Goal: Task Accomplishment & Management: Use online tool/utility

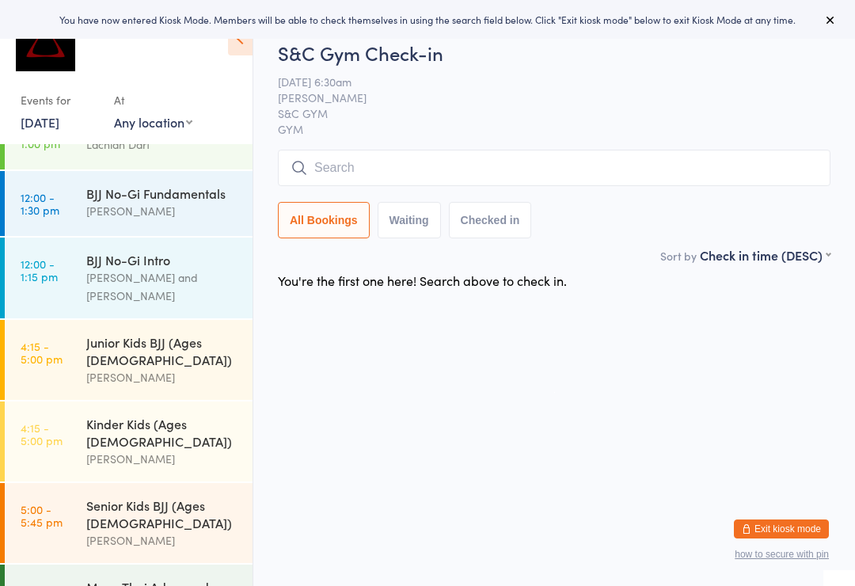
scroll to position [332, 0]
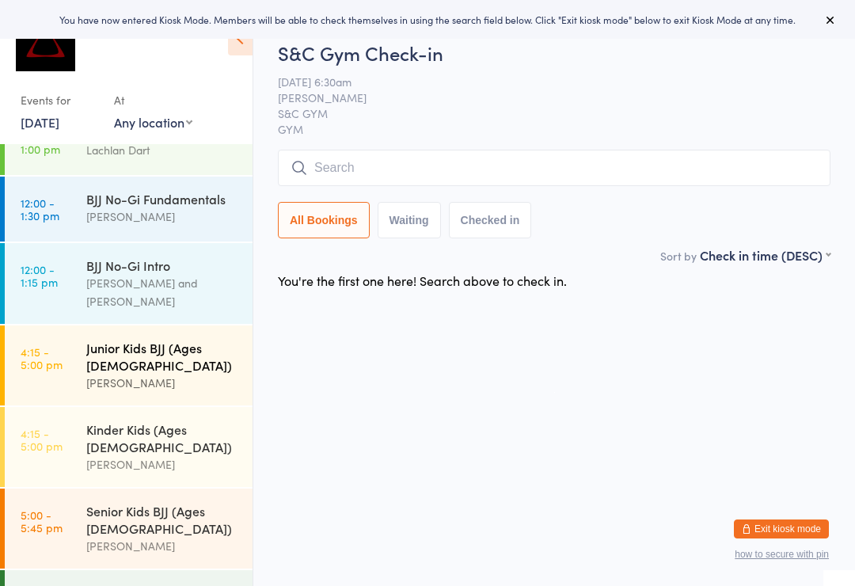
click at [113, 339] on div "Junior Kids BJJ (Ages [DEMOGRAPHIC_DATA])" at bounding box center [162, 356] width 153 height 35
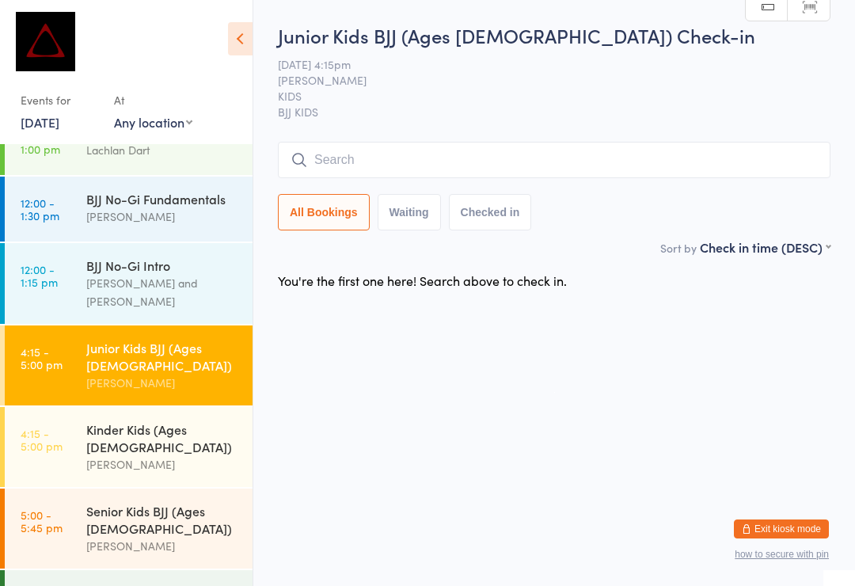
click at [551, 173] on input "search" at bounding box center [554, 160] width 553 height 36
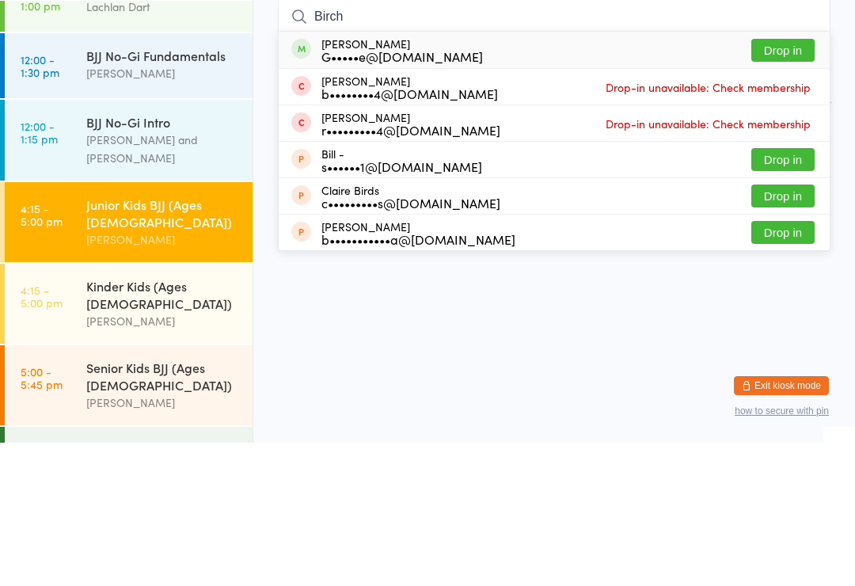
type input "Birch"
click at [773, 182] on button "Drop in" at bounding box center [782, 193] width 63 height 23
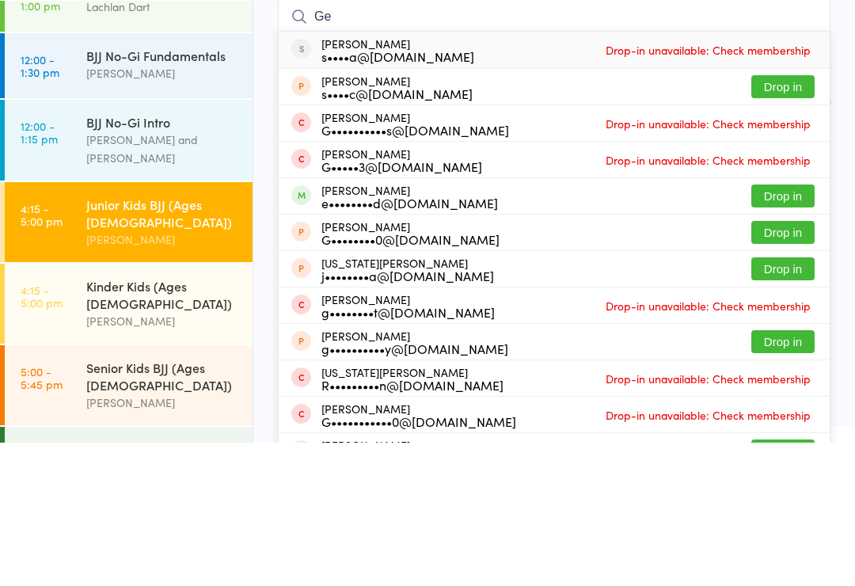
type input "G"
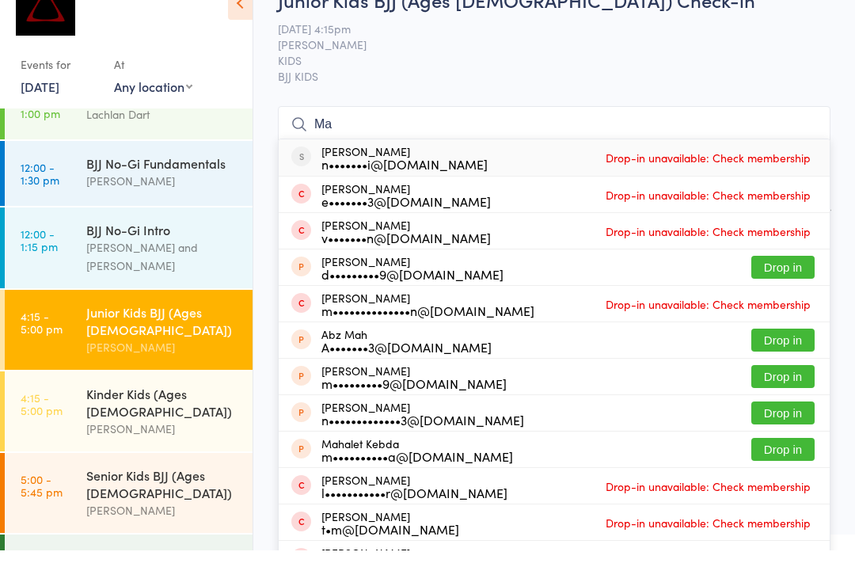
type input "M"
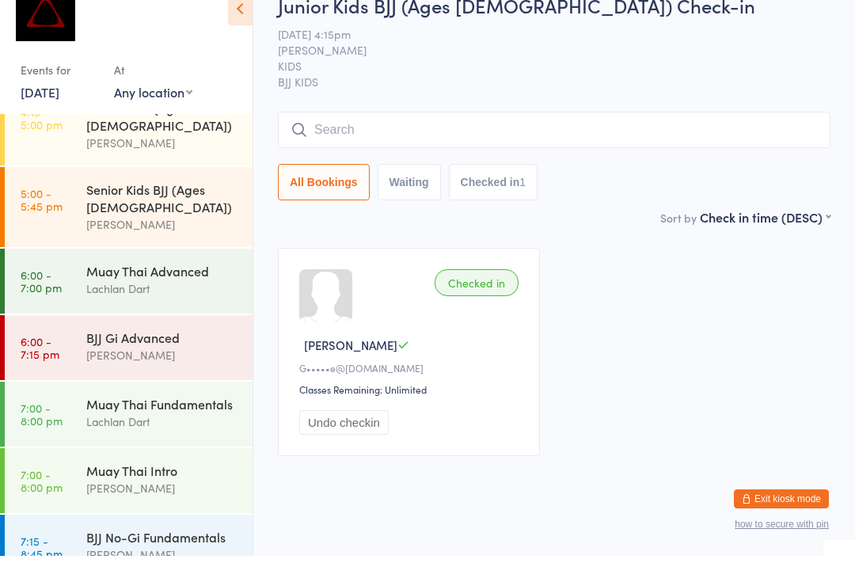
scroll to position [622, 0]
click at [171, 359] on div "BJJ Gi Advanced" at bounding box center [162, 367] width 153 height 17
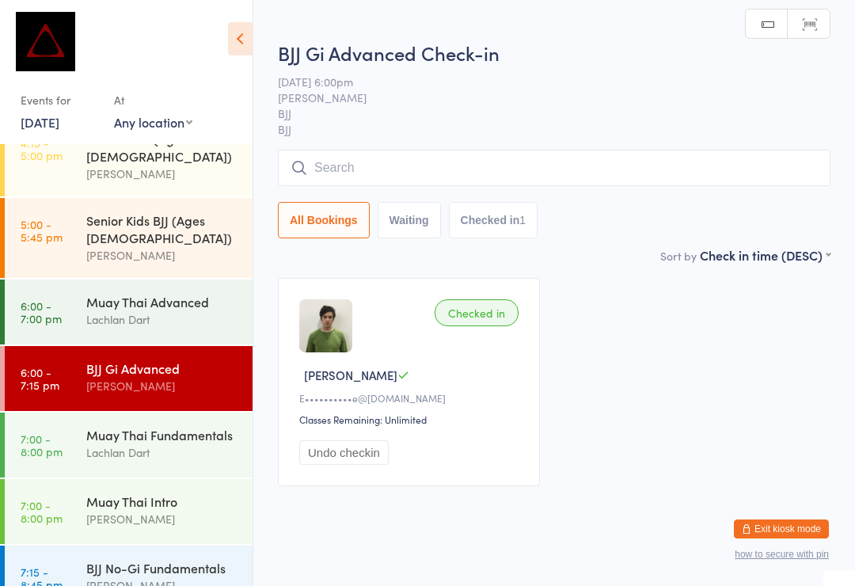
click at [484, 161] on input "search" at bounding box center [554, 168] width 553 height 36
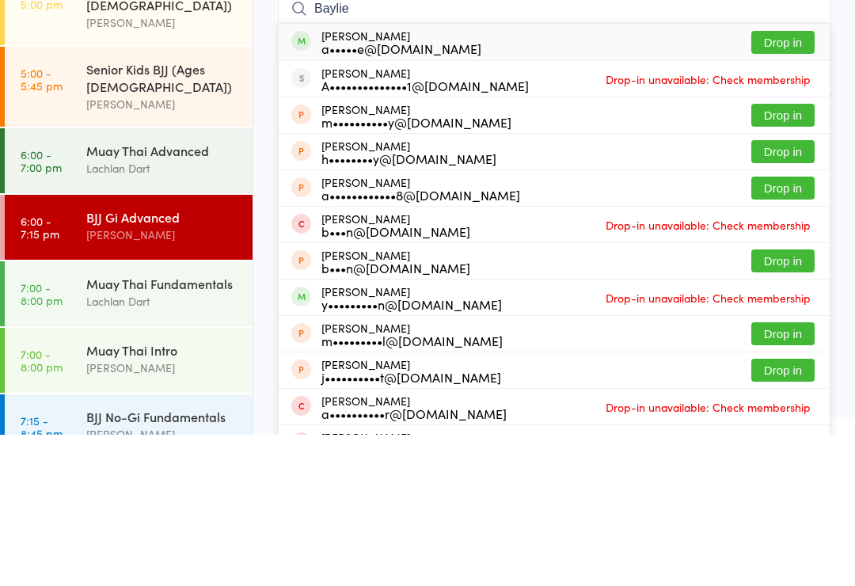
type input "Baylie"
click at [792, 182] on button "Drop in" at bounding box center [782, 193] width 63 height 23
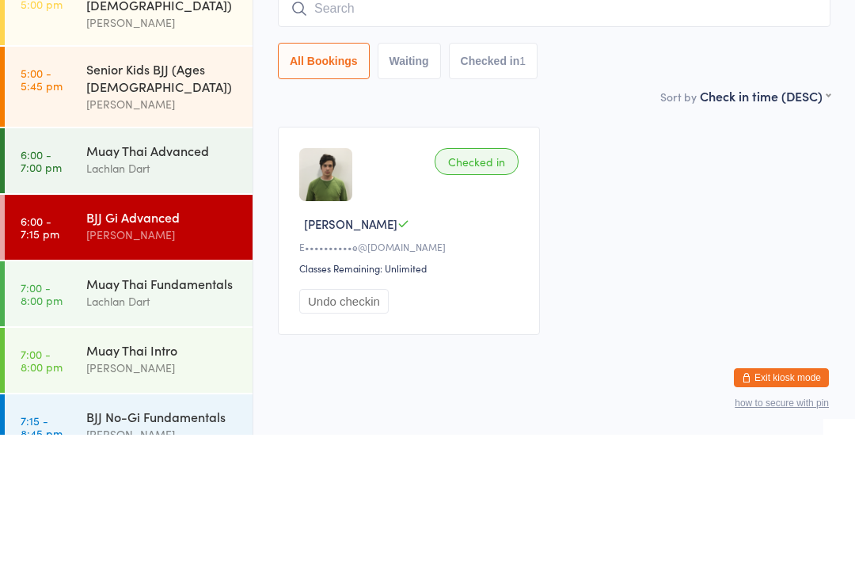
scroll to position [30, 0]
